Goal: Information Seeking & Learning: Check status

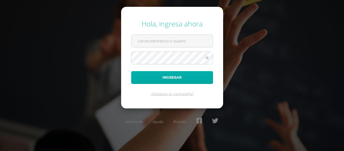
type input "[PERSON_NAME][EMAIL_ADDRESS][DOMAIN_NAME]"
click at [183, 81] on button "Ingresar" at bounding box center [172, 77] width 82 height 13
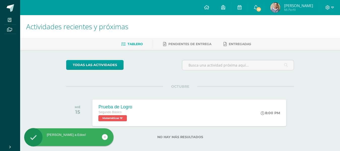
click at [308, 5] on span "Sebastián" at bounding box center [298, 5] width 29 height 5
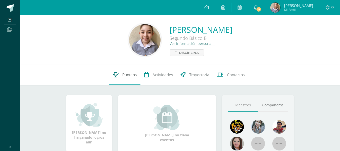
click at [134, 71] on link "Punteos" at bounding box center [124, 75] width 31 height 20
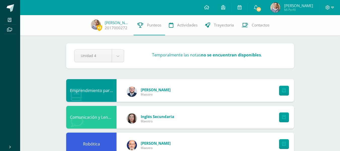
click at [220, 56] on strong "no se encuentran disponibles" at bounding box center [231, 55] width 60 height 6
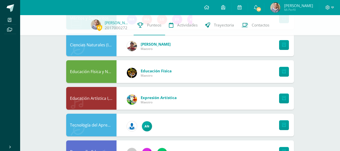
scroll to position [237, 0]
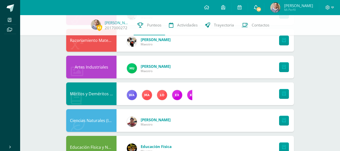
click at [264, 7] on link "39" at bounding box center [256, 7] width 16 height 15
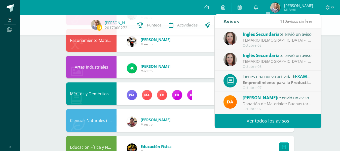
scroll to position [50, 0]
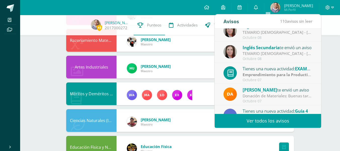
click at [333, 66] on div "43 Sebastián Molina 2017000272 Punteos Actividades Trayectoria Contactos Pendie…" at bounding box center [180, 39] width 320 height 523
